Goal: Check status: Check status

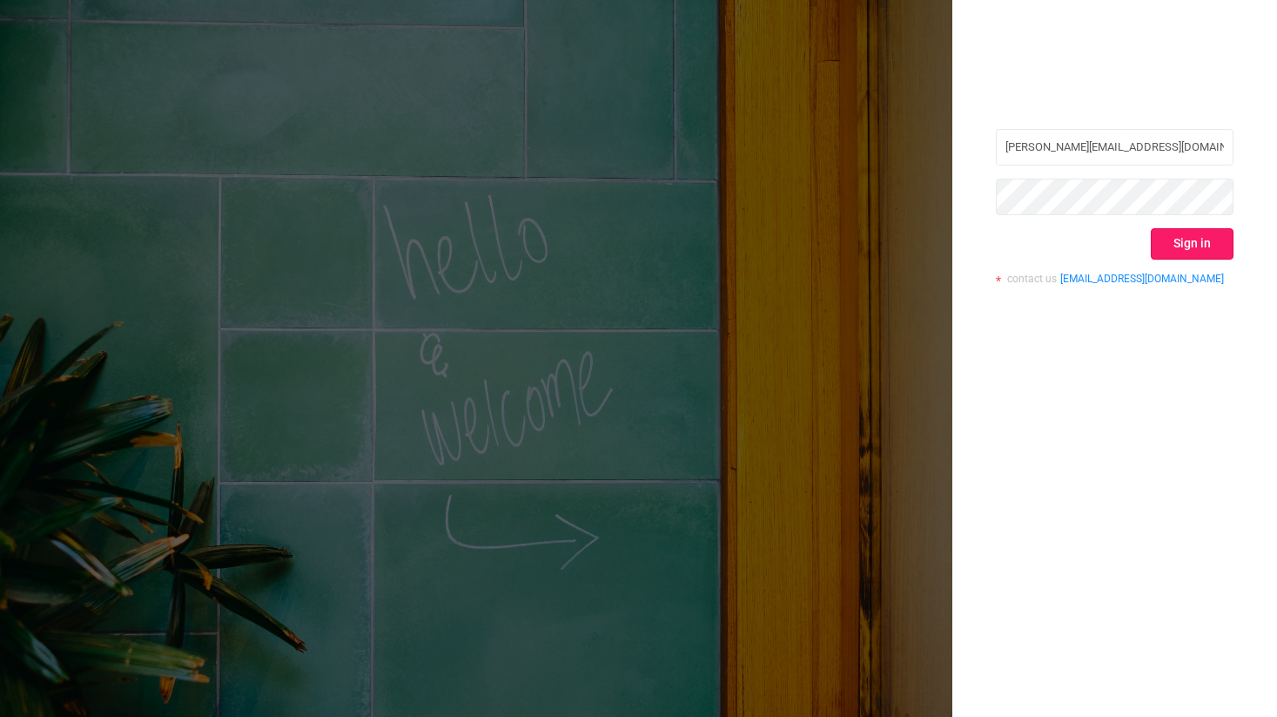
click at [1184, 253] on button "Sign in" at bounding box center [1192, 243] width 83 height 31
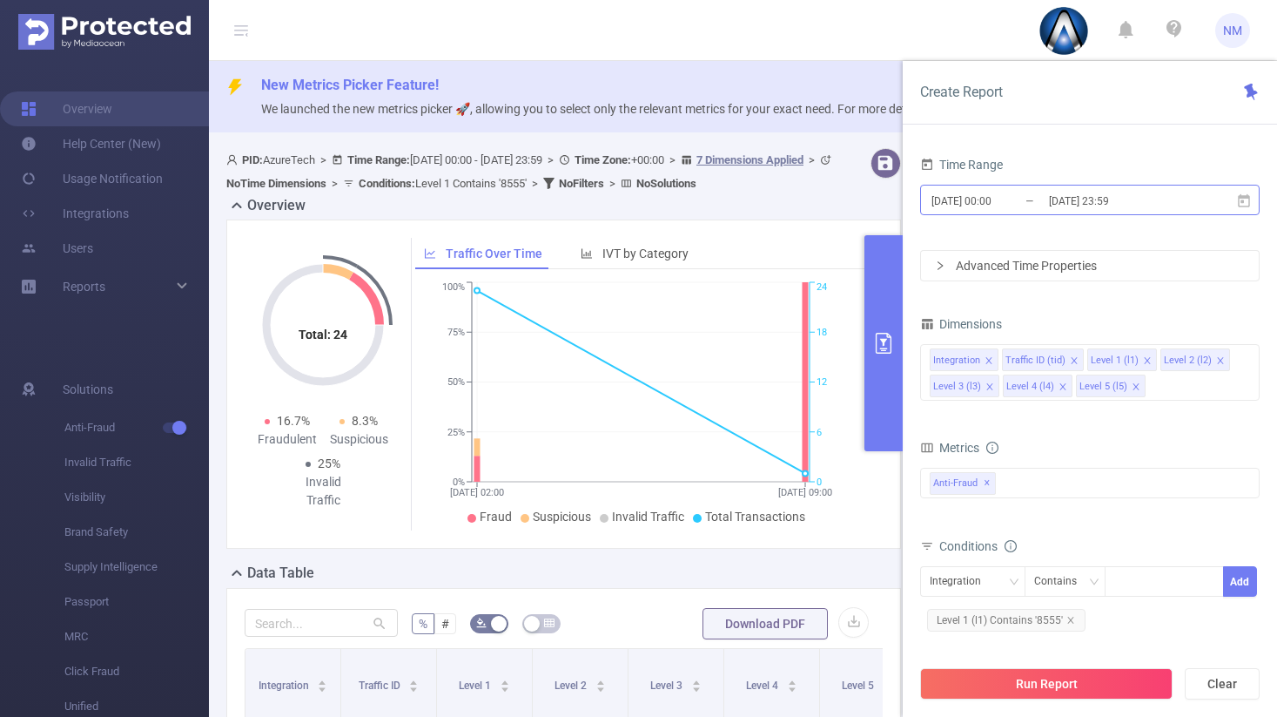
click at [1020, 192] on input "[DATE] 00:00" at bounding box center [1000, 201] width 141 height 24
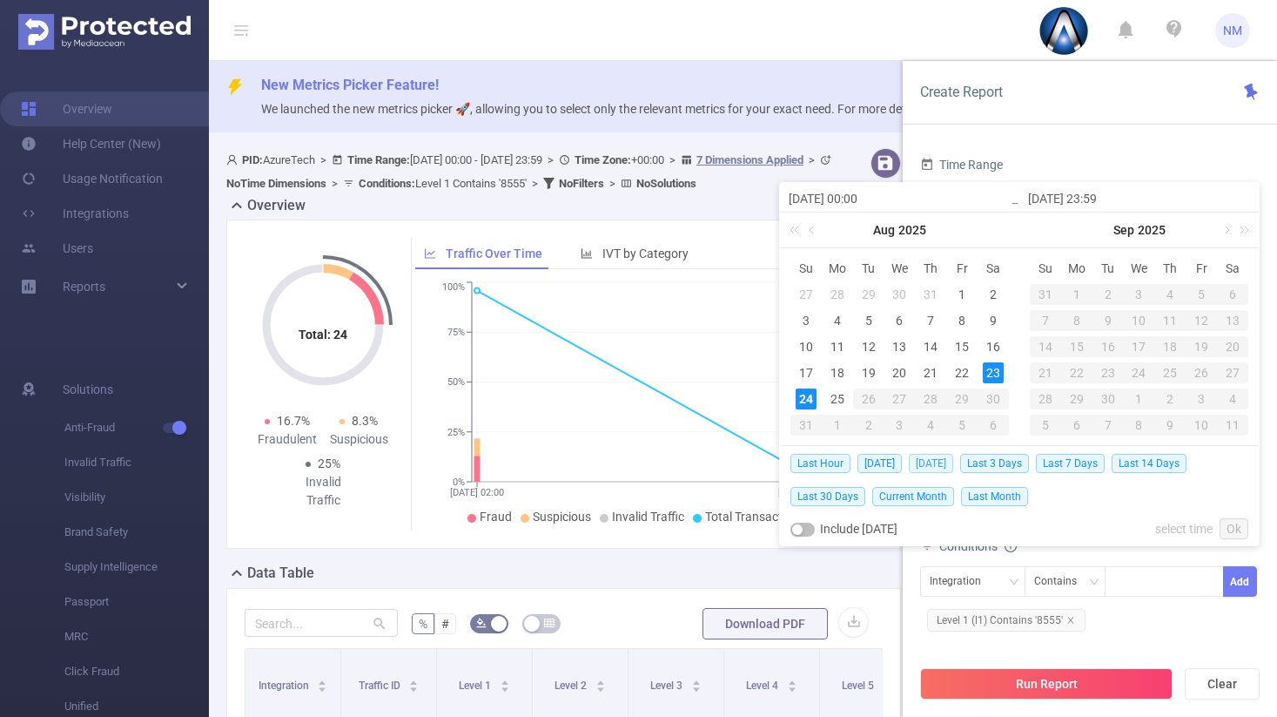
click at [926, 462] on span "[DATE]" at bounding box center [931, 463] width 44 height 19
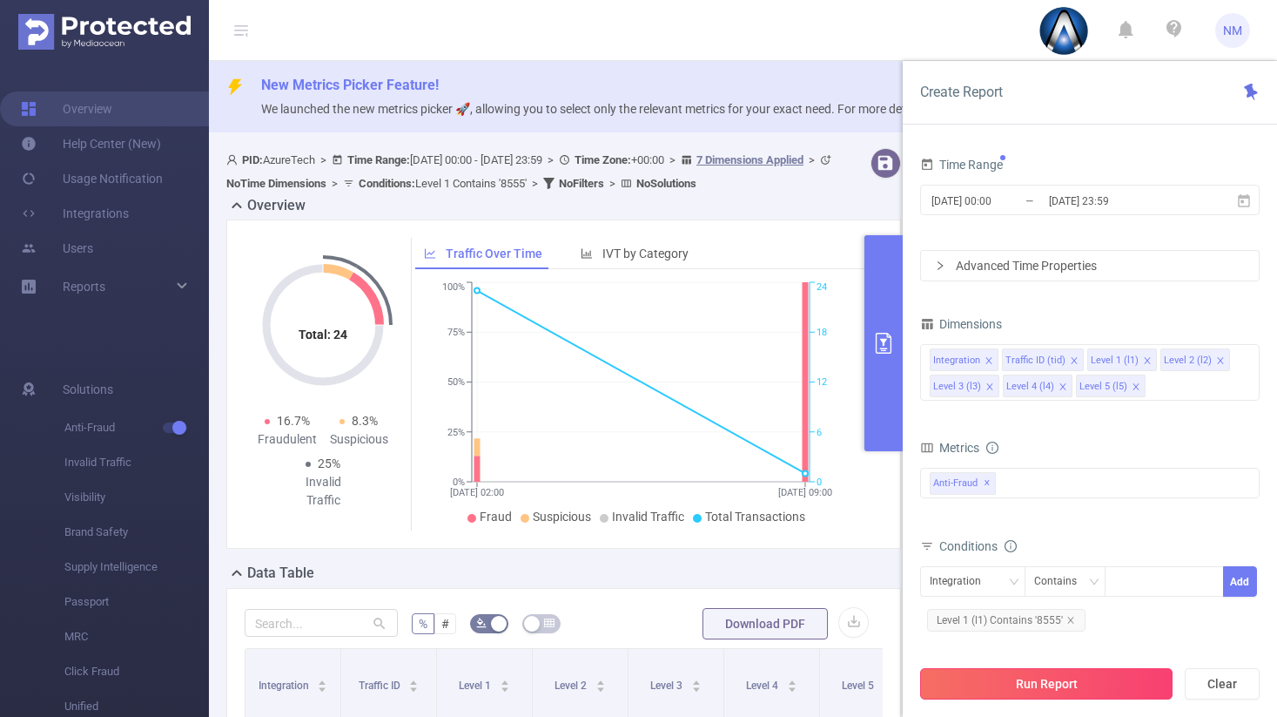
click at [1018, 686] on button "Run Report" at bounding box center [1046, 683] width 253 height 31
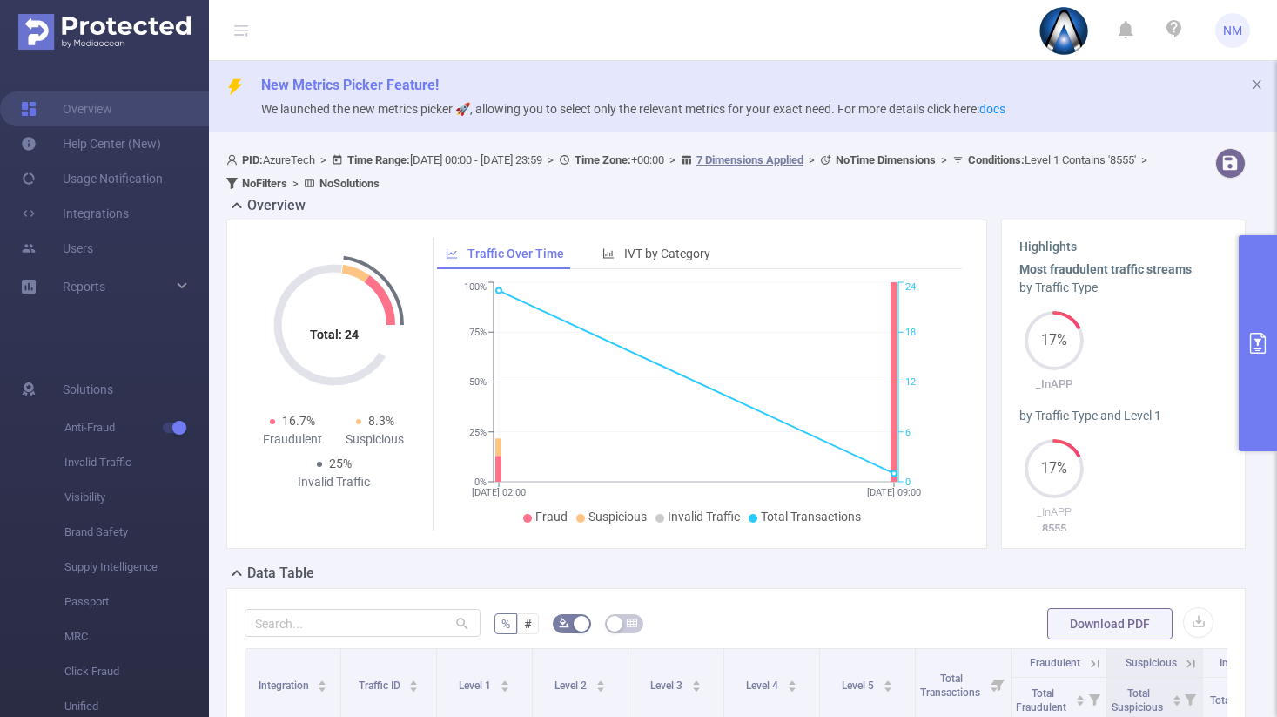
click at [1268, 355] on button "primary" at bounding box center [1258, 343] width 38 height 216
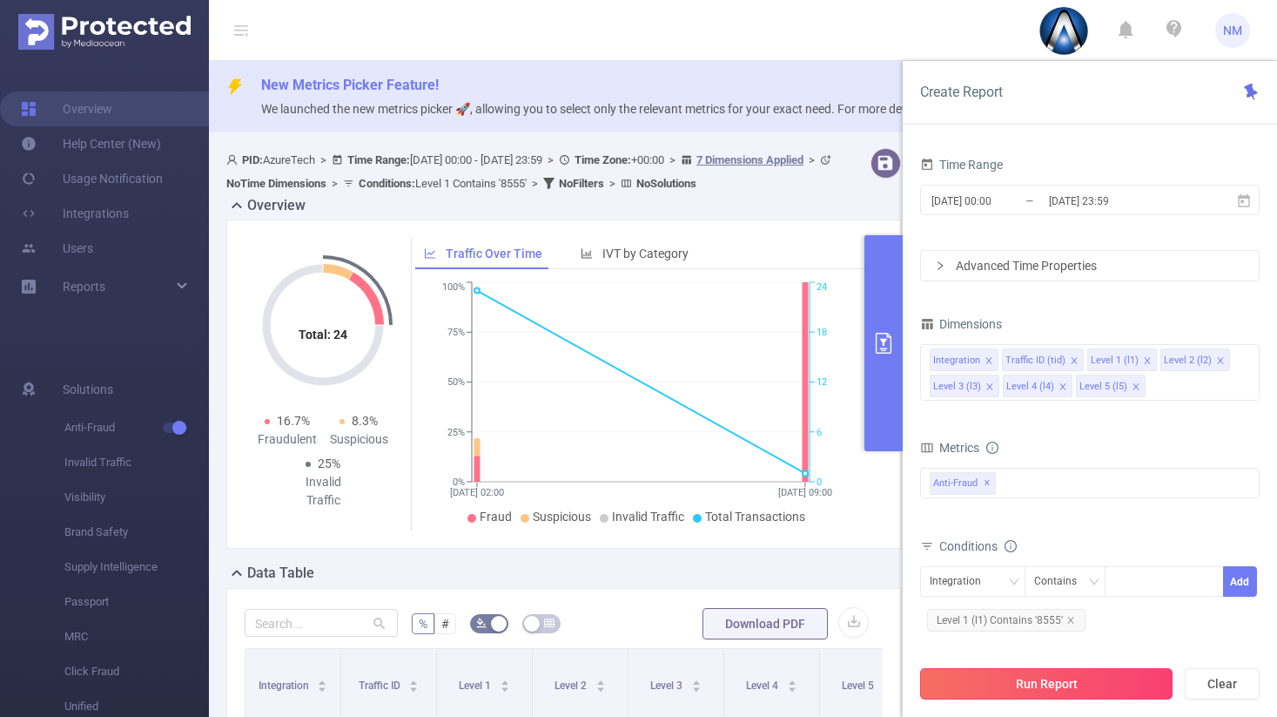
click at [1081, 685] on button "Run Report" at bounding box center [1046, 683] width 253 height 31
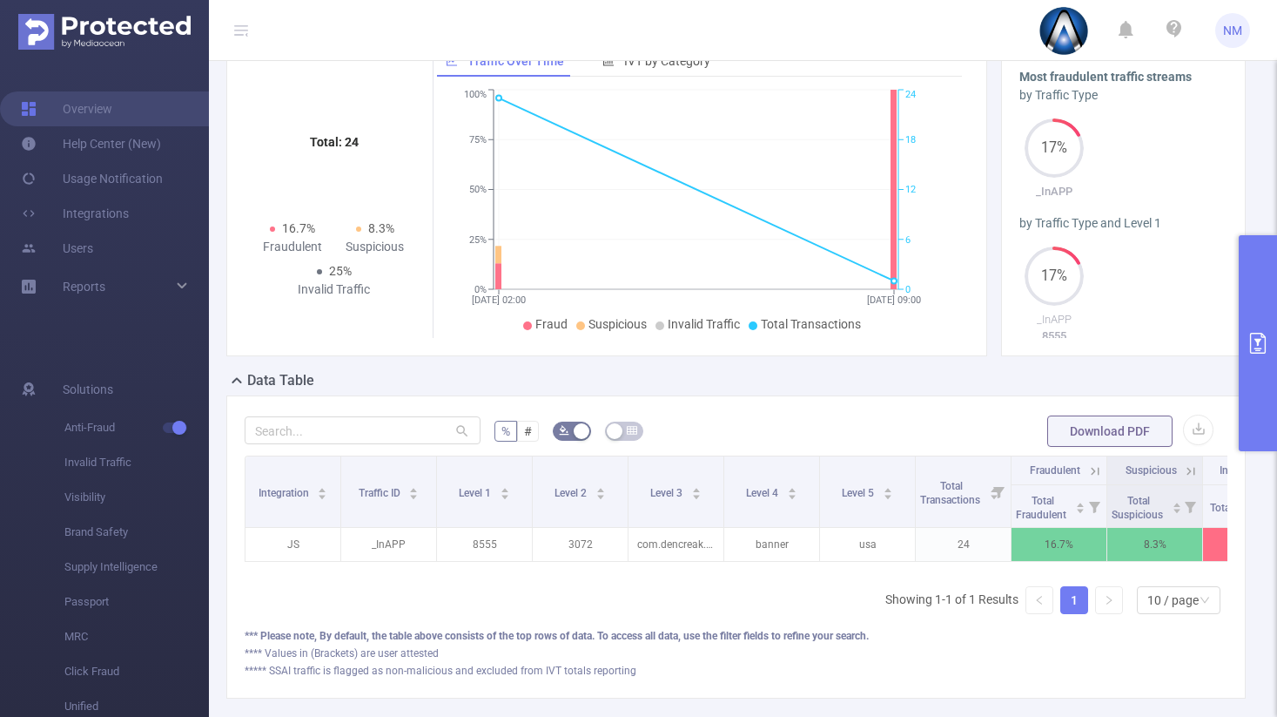
scroll to position [164, 0]
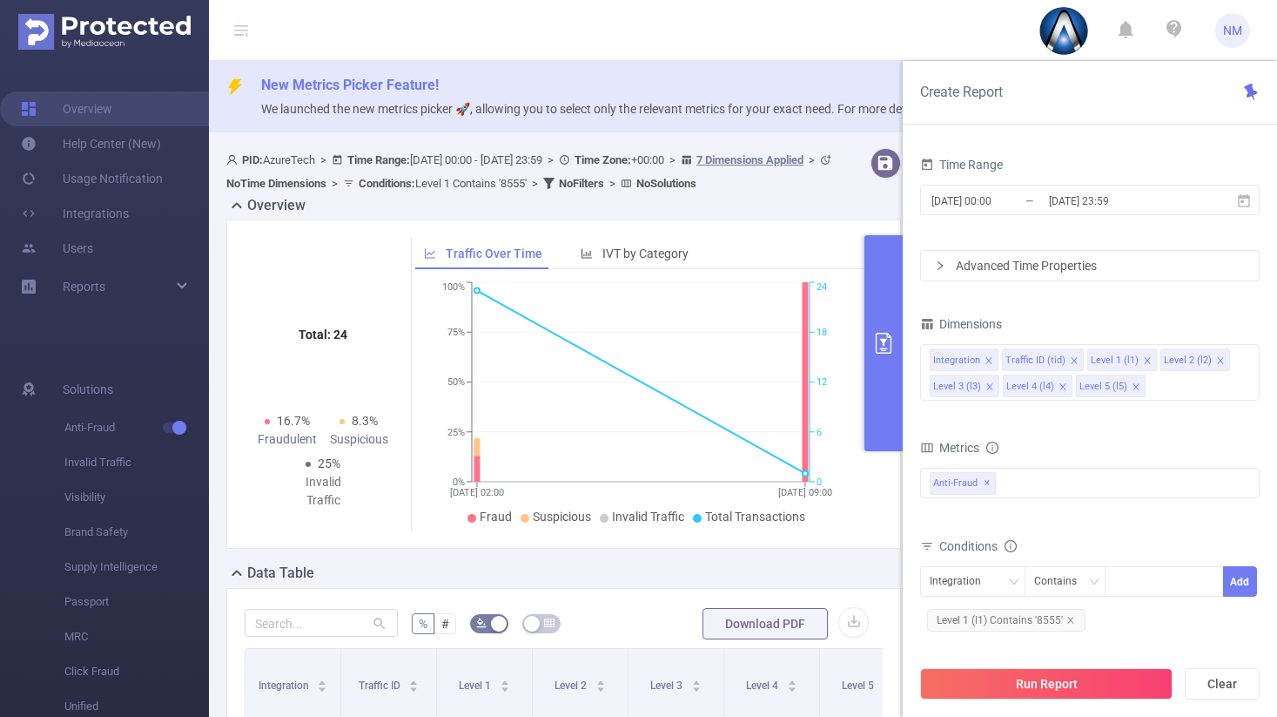
click at [879, 370] on button "primary" at bounding box center [884, 343] width 38 height 216
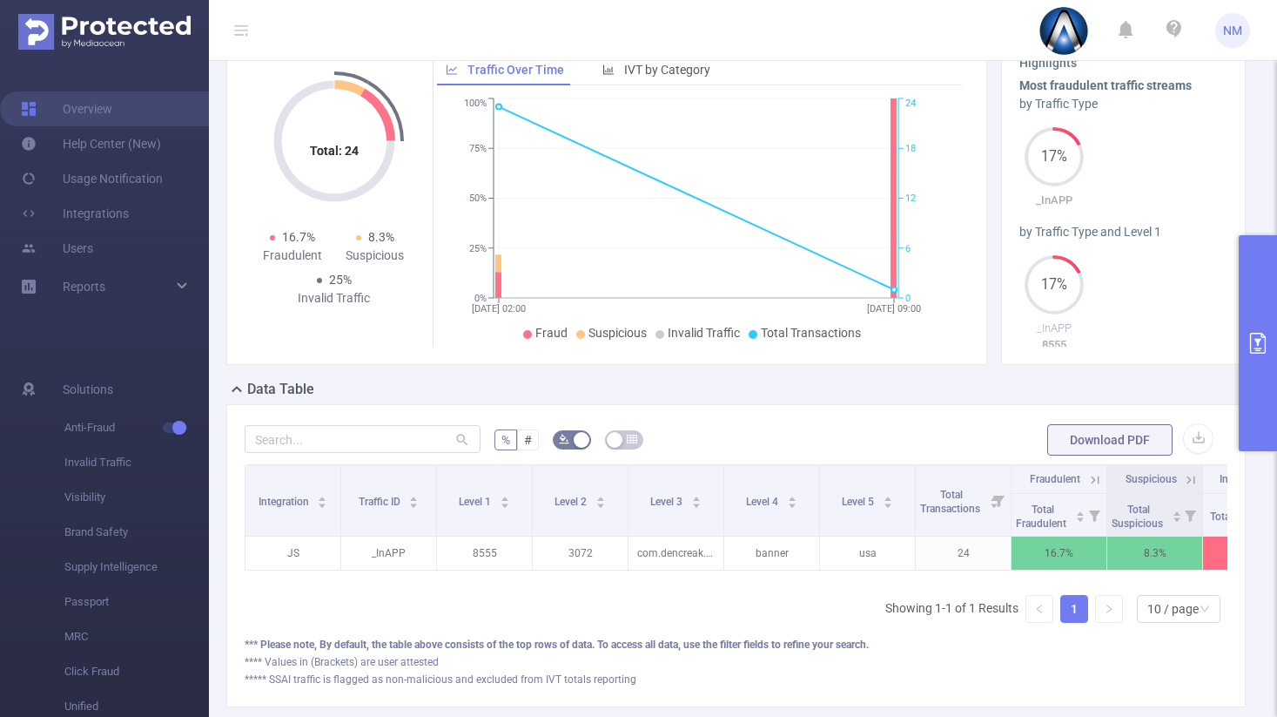
scroll to position [188, 0]
